Goal: Transaction & Acquisition: Purchase product/service

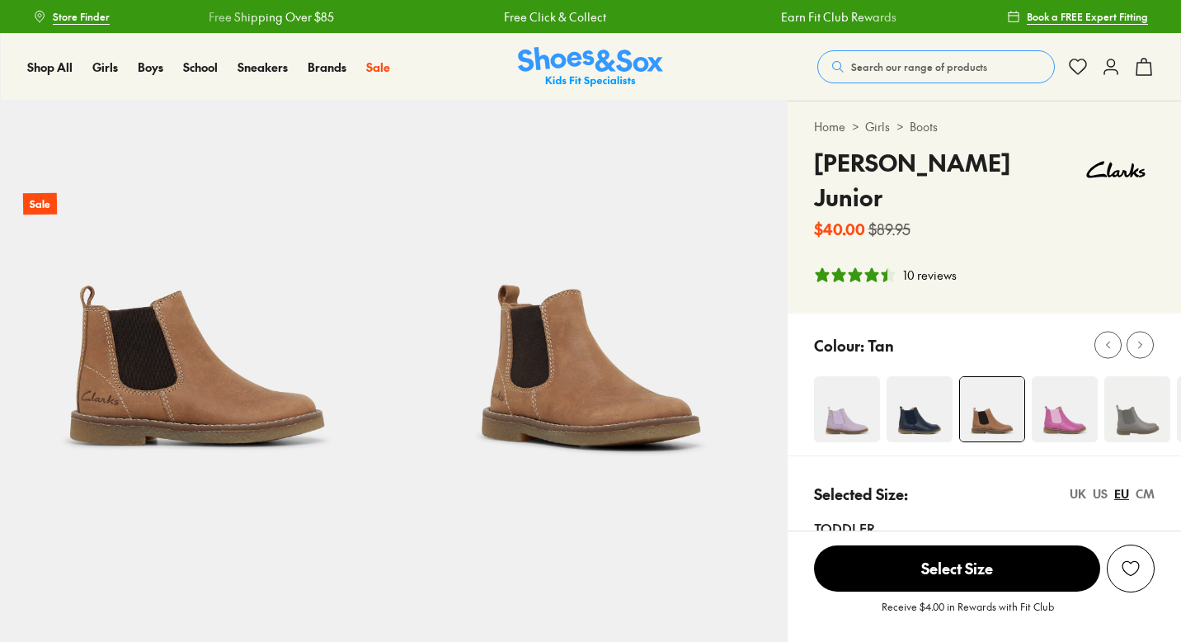
select select "*"
click at [902, 385] on img at bounding box center [920, 409] width 66 height 66
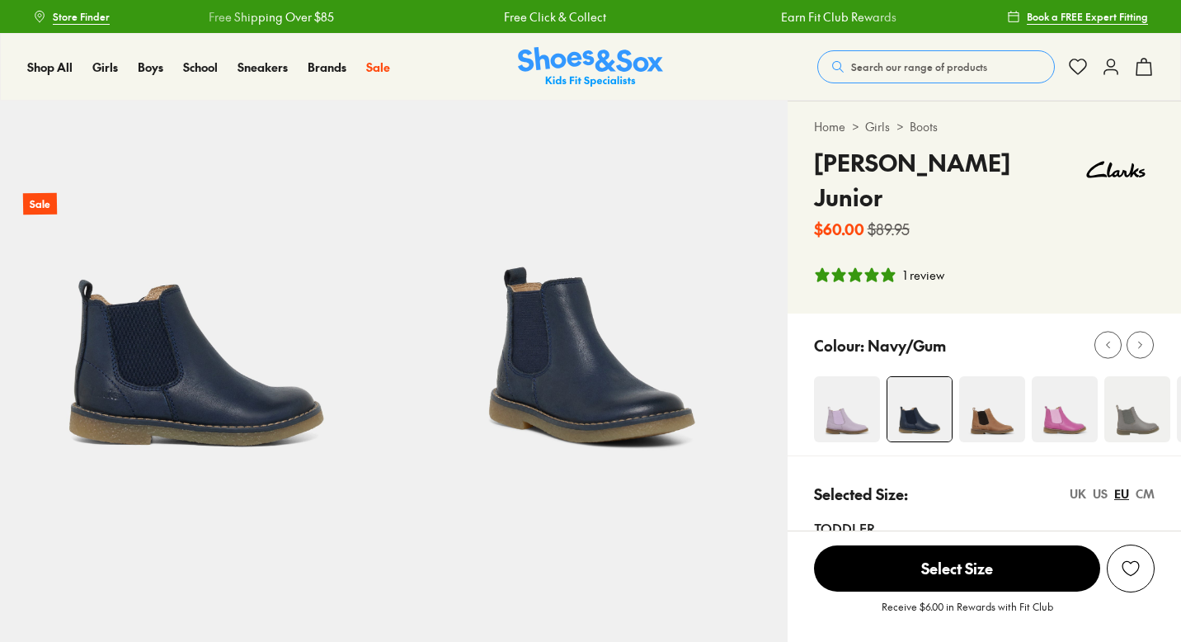
select select "*"
click at [993, 376] on img at bounding box center [992, 409] width 66 height 66
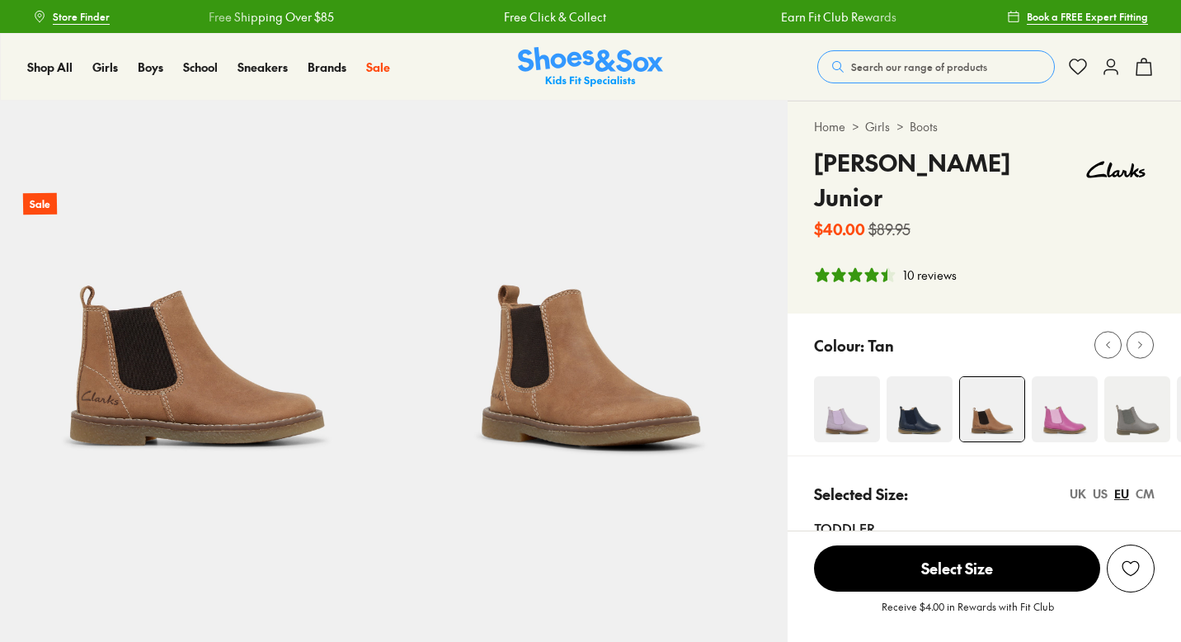
select select "*"
click at [946, 68] on span "Search our range of products" at bounding box center [919, 66] width 136 height 15
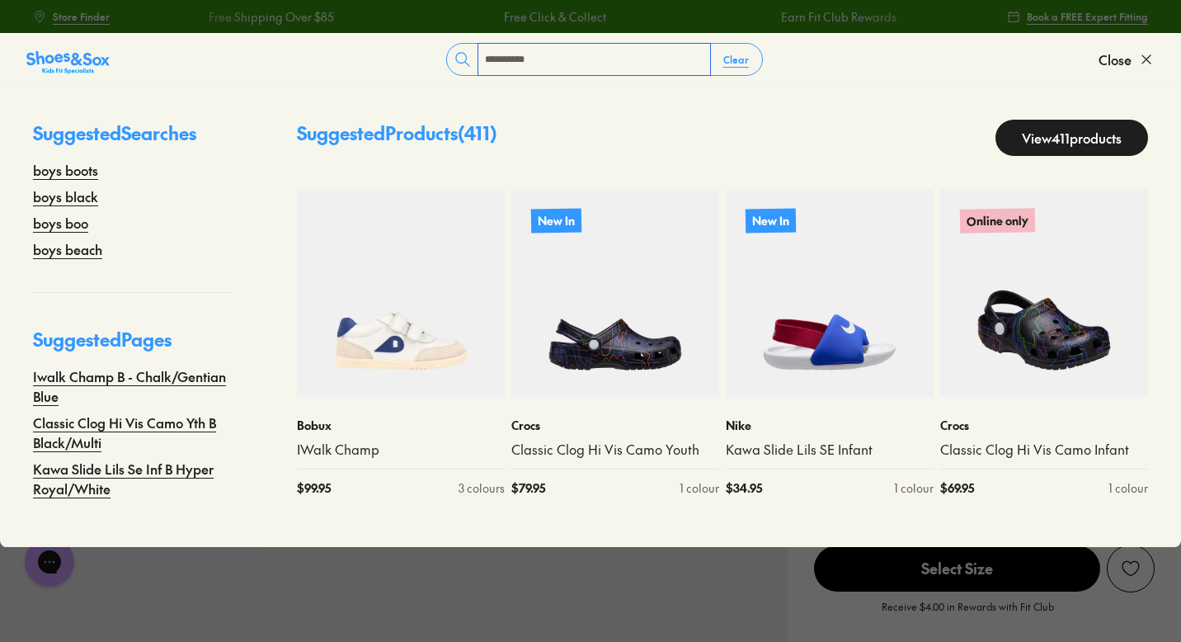
type input "**********"
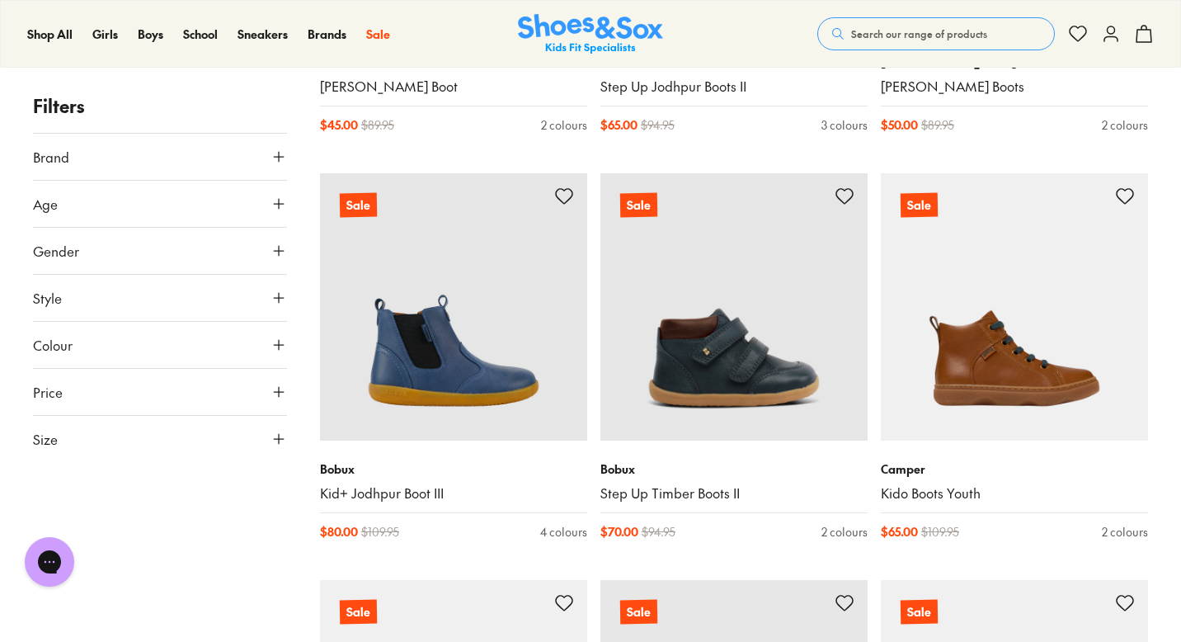
scroll to position [2112, 0]
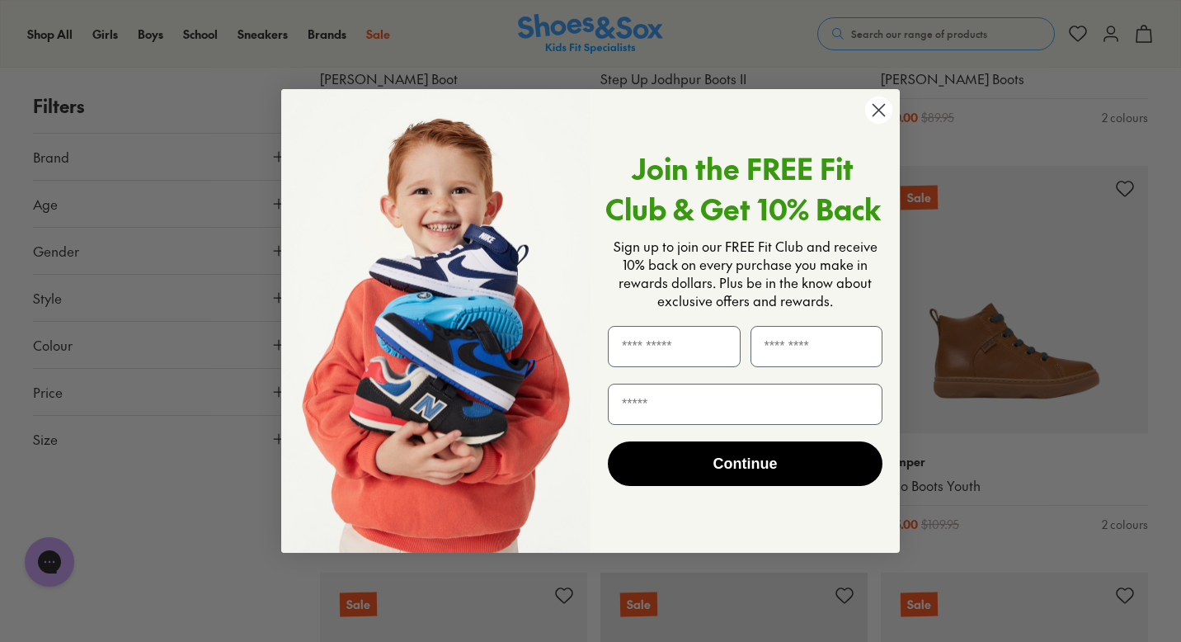
click at [876, 106] on icon "Close dialog" at bounding box center [880, 110] width 12 height 12
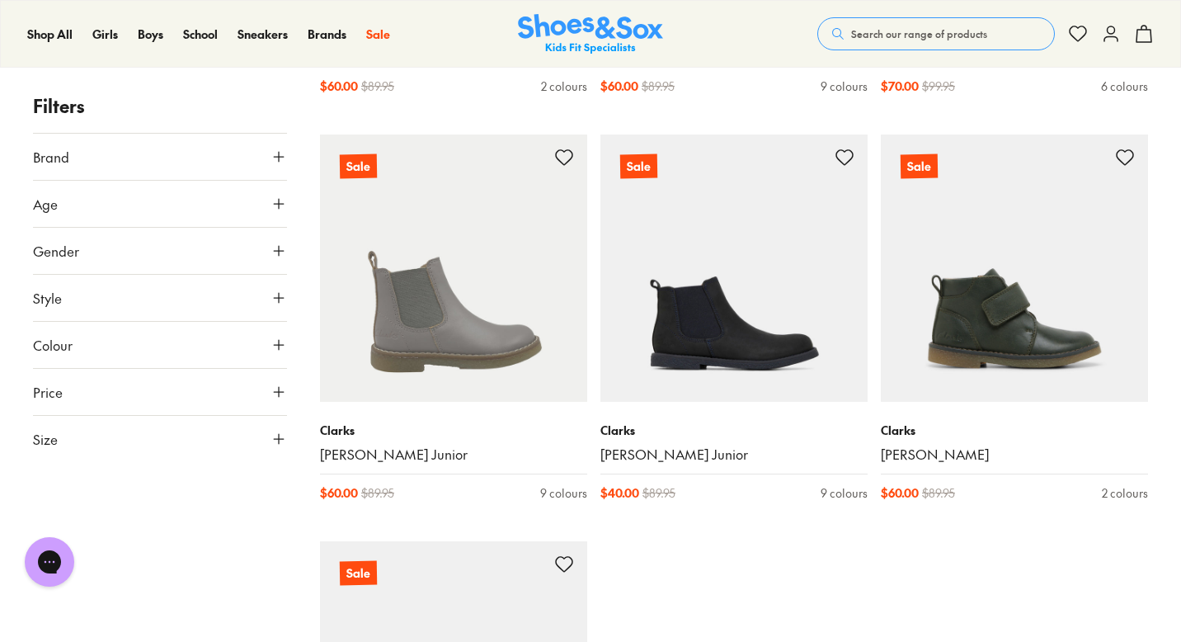
scroll to position [5049, 0]
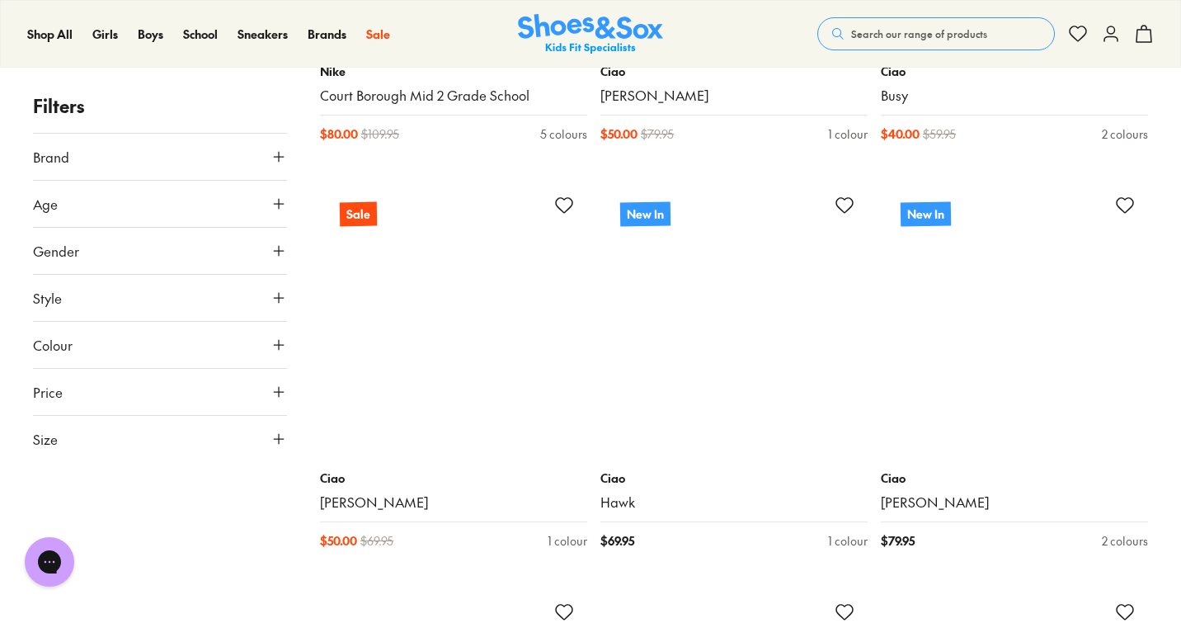
scroll to position [12671, 0]
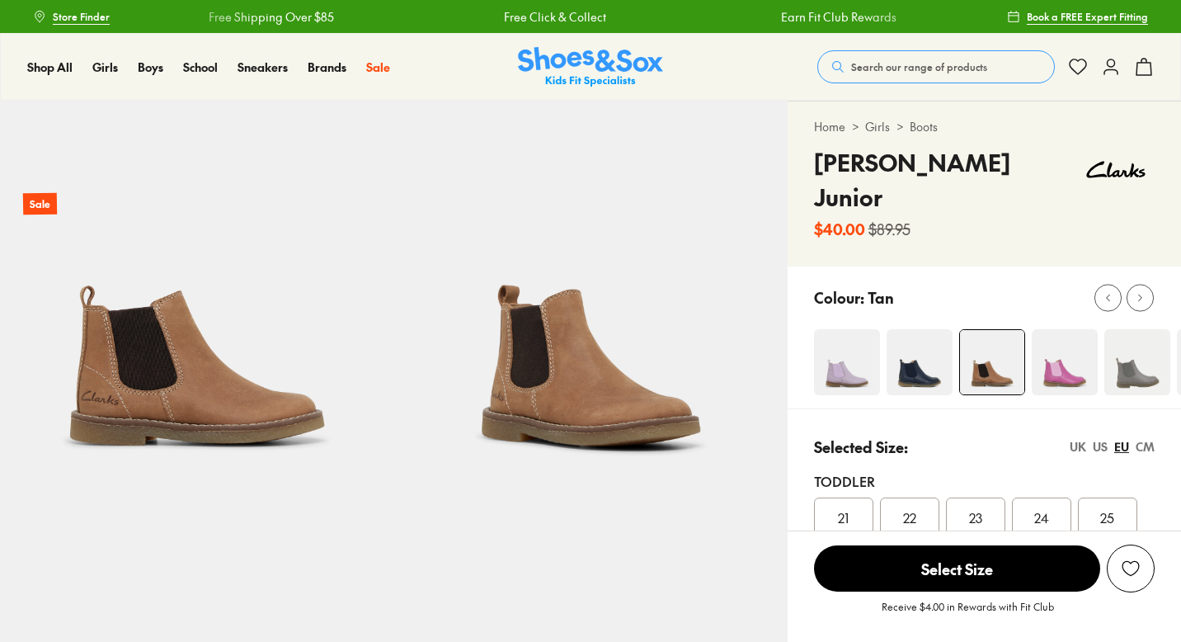
select select "*"
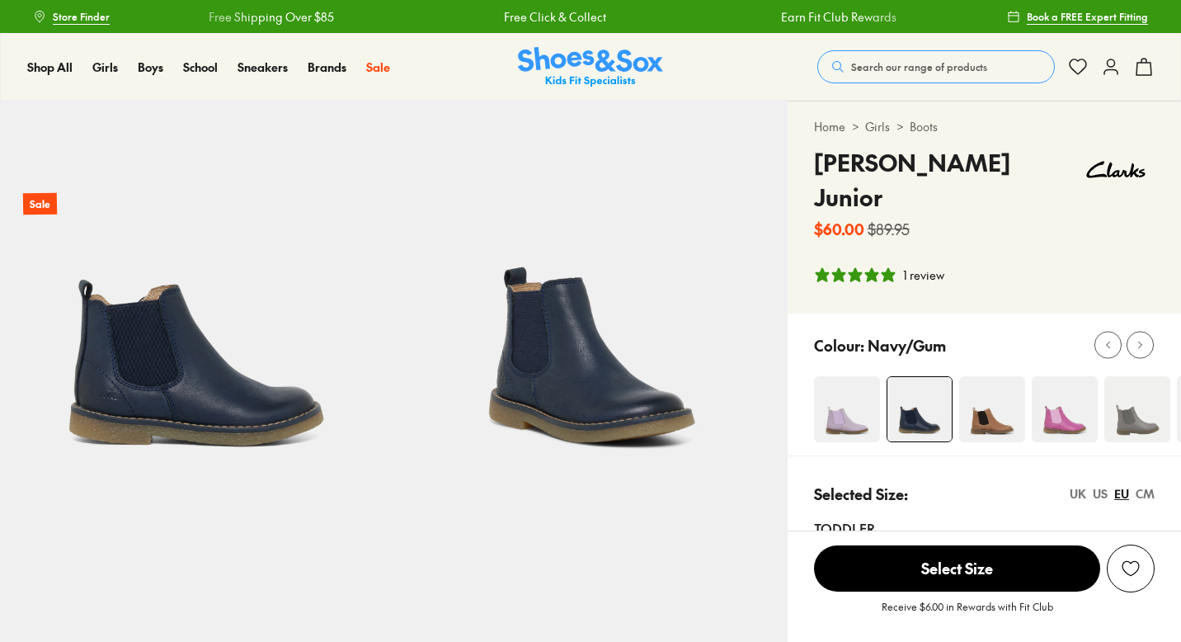
select select "*"
